Goal: Task Accomplishment & Management: Complete application form

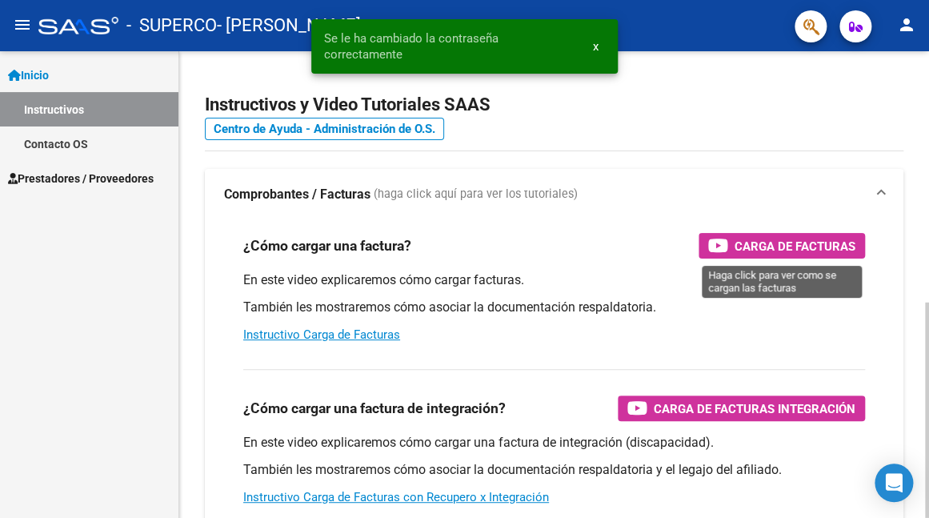
click at [757, 251] on span "Carga de Facturas" at bounding box center [795, 246] width 121 height 20
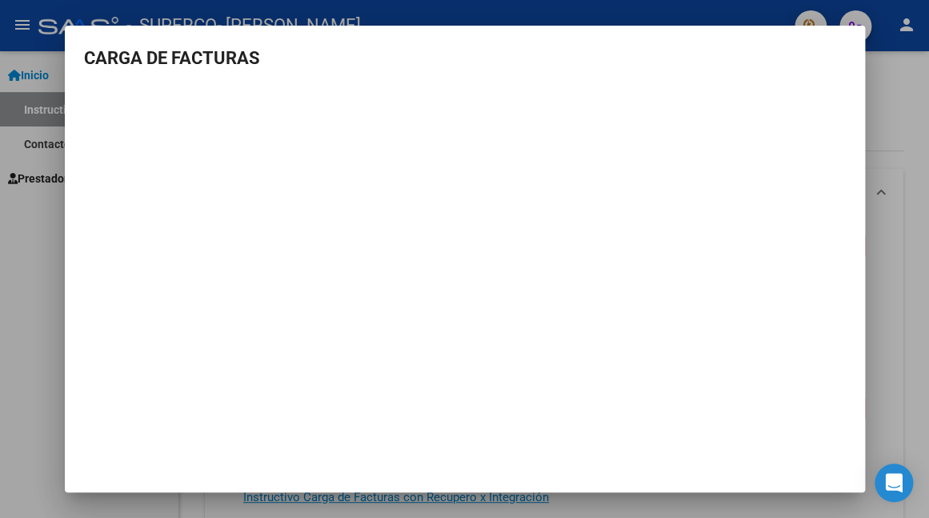
click at [11, 265] on div at bounding box center [464, 259] width 929 height 518
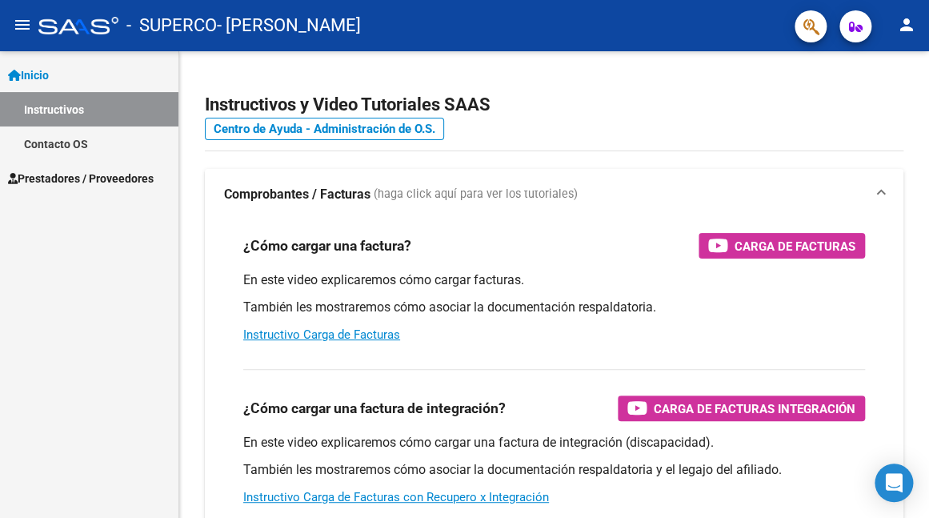
click at [42, 174] on span "Prestadores / Proveedores" at bounding box center [81, 179] width 146 height 18
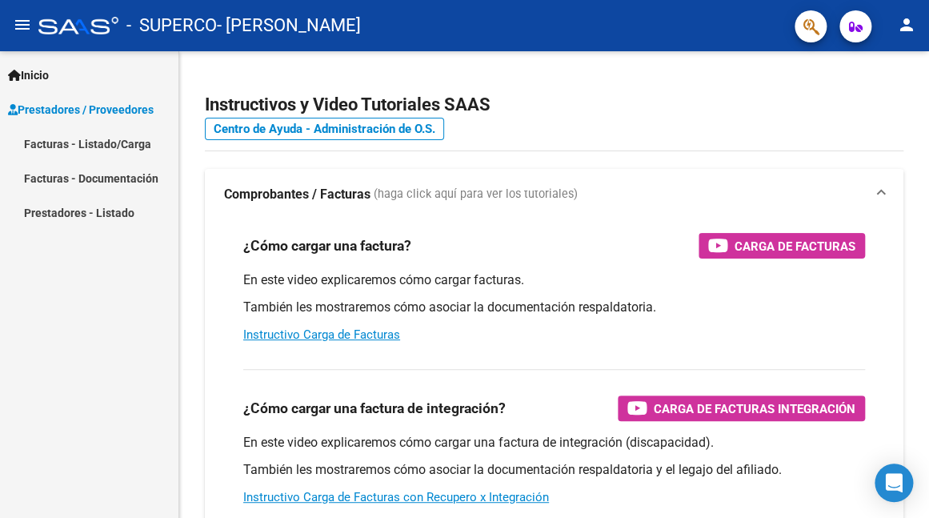
click at [46, 142] on link "Facturas - Listado/Carga" at bounding box center [89, 143] width 178 height 34
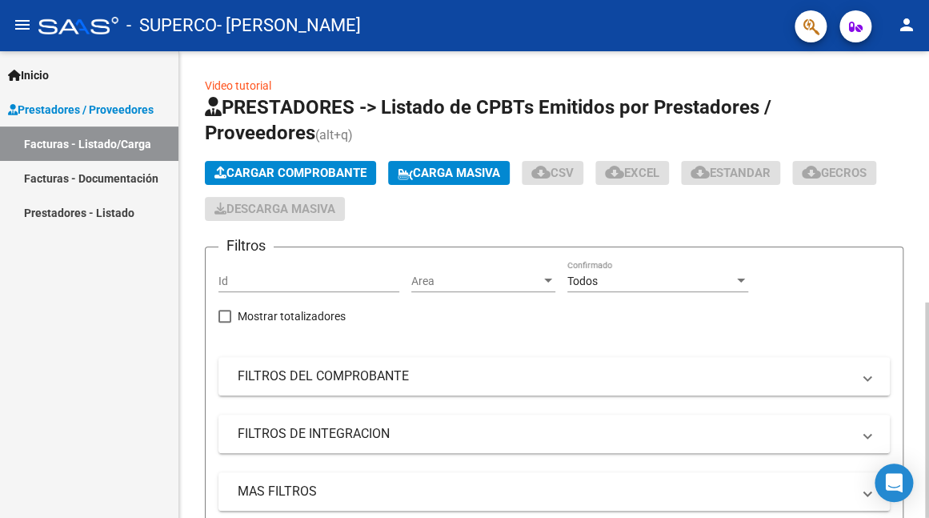
click at [291, 174] on span "Cargar Comprobante" at bounding box center [291, 173] width 152 height 14
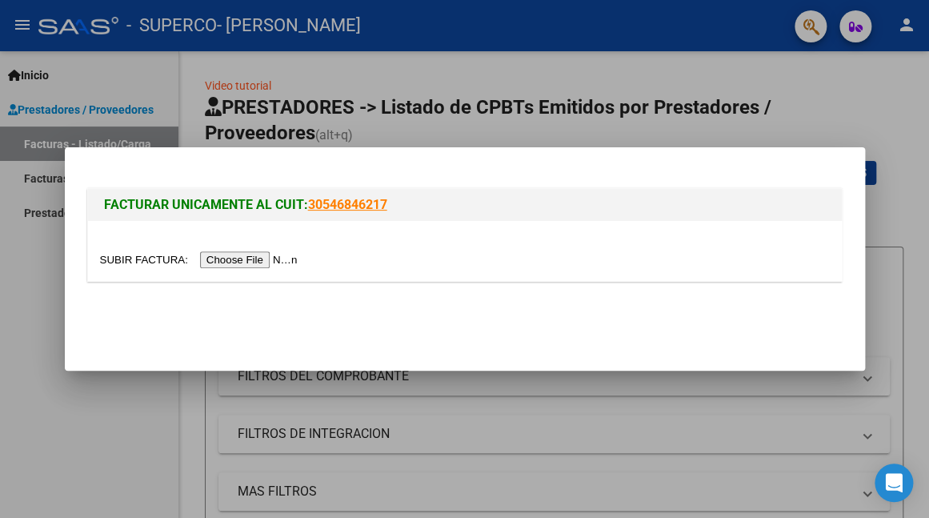
click at [131, 263] on input "file" at bounding box center [201, 259] width 203 height 17
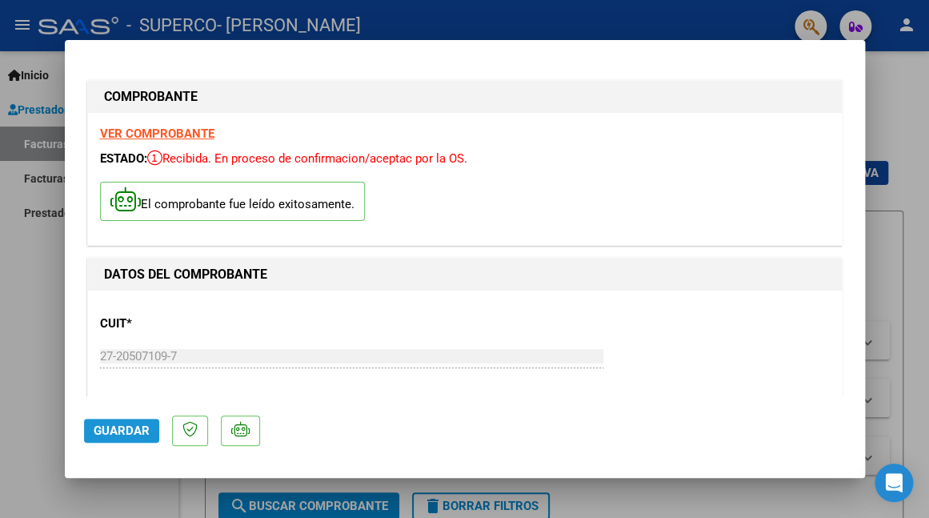
click at [108, 428] on span "Guardar" at bounding box center [122, 430] width 56 height 14
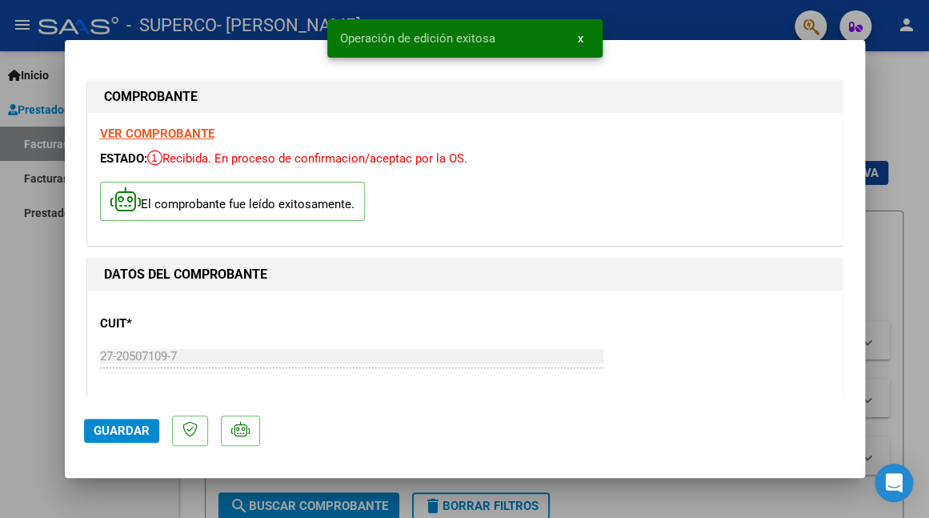
click at [48, 379] on div at bounding box center [464, 259] width 929 height 518
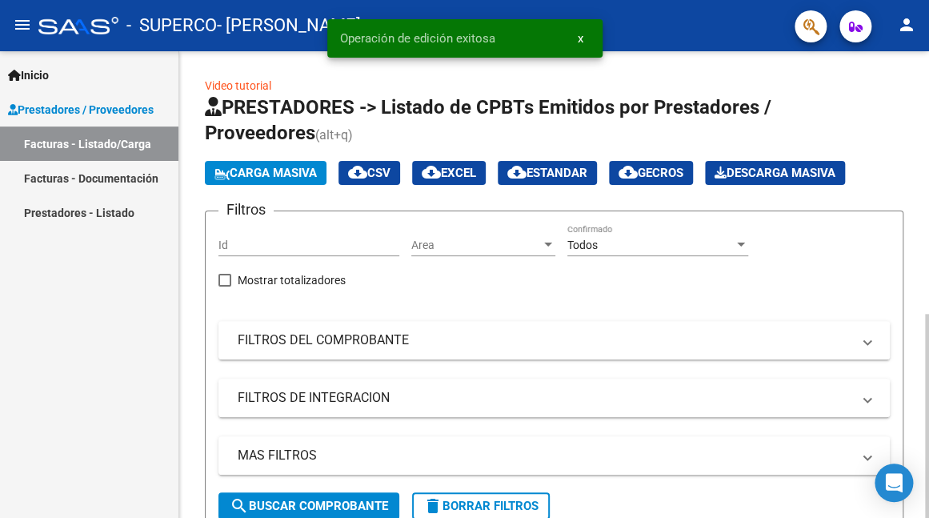
scroll to position [281, 0]
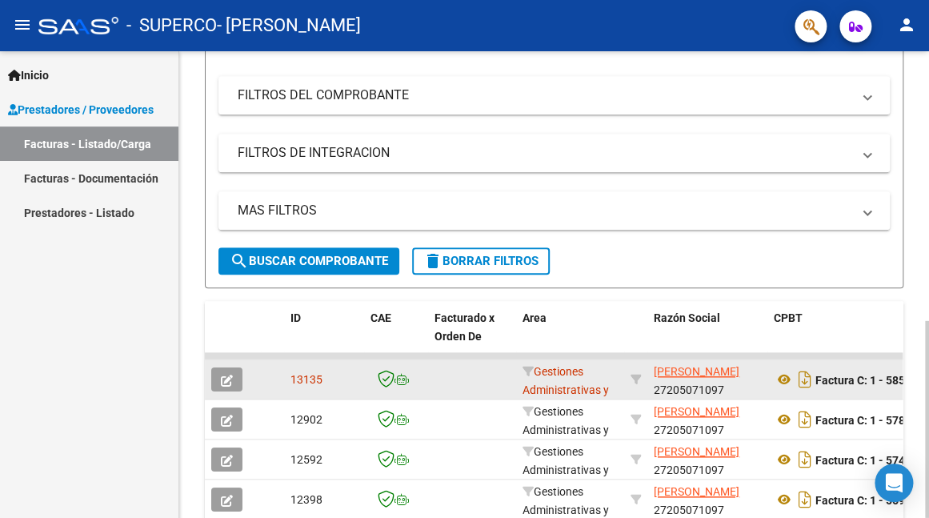
click at [843, 383] on strong "Factura C: 1 - 585" at bounding box center [861, 379] width 90 height 13
click at [804, 379] on icon "Descargar documento" at bounding box center [805, 380] width 21 height 26
